Goal: Navigation & Orientation: Find specific page/section

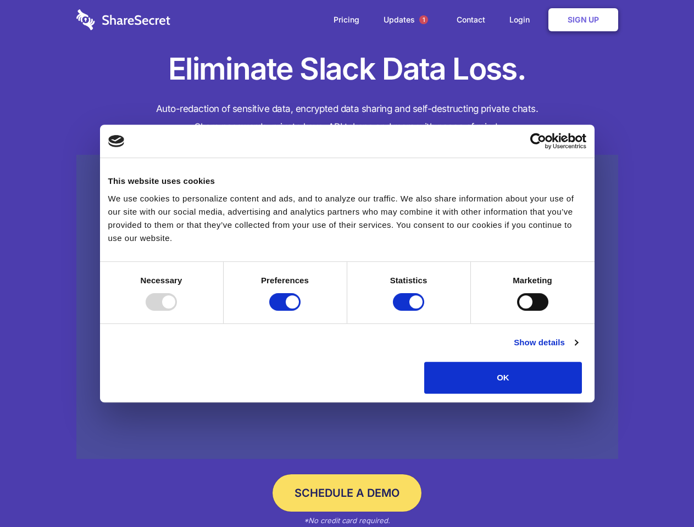
click at [177, 311] on div at bounding box center [161, 302] width 31 height 18
click at [300, 311] on input "Preferences" at bounding box center [284, 302] width 31 height 18
checkbox input "false"
click at [410, 311] on input "Statistics" at bounding box center [408, 302] width 31 height 18
checkbox input "false"
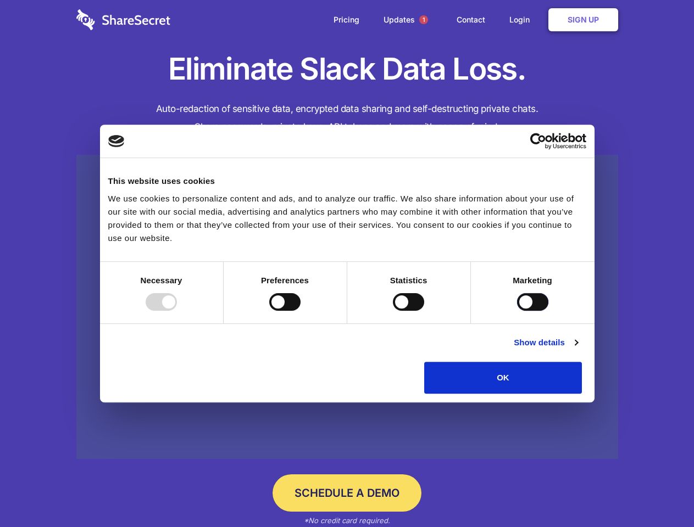
click at [517, 311] on input "Marketing" at bounding box center [532, 302] width 31 height 18
checkbox input "true"
click at [577, 349] on link "Show details" at bounding box center [545, 342] width 64 height 13
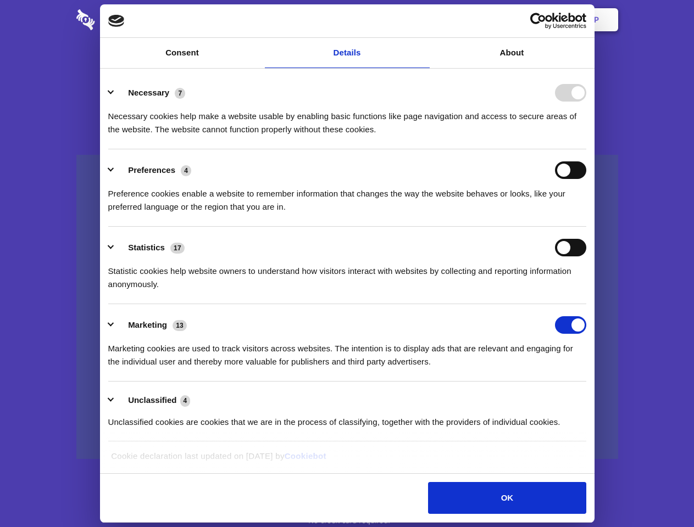
click at [586, 136] on div "Necessary cookies help make a website usable by enabling basic functions like p…" at bounding box center [347, 119] width 478 height 35
click at [423, 20] on span "1" at bounding box center [423, 19] width 9 height 9
